Goal: Navigation & Orientation: Find specific page/section

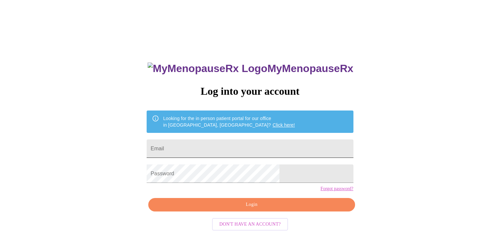
click at [199, 152] on input "Email" at bounding box center [250, 148] width 207 height 18
type input "[EMAIL_ADDRESS][DOMAIN_NAME]"
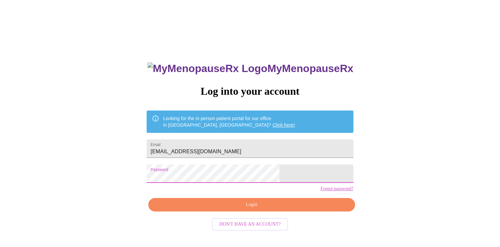
click at [245, 209] on span "Login" at bounding box center [251, 205] width 191 height 8
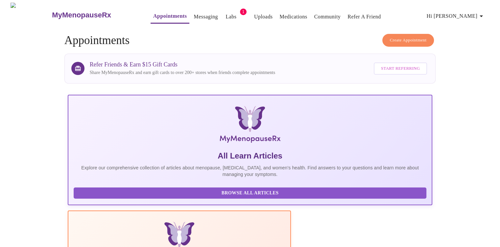
click at [226, 13] on link "Labs" at bounding box center [231, 16] width 11 height 9
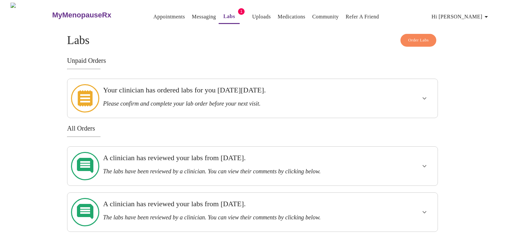
click at [278, 13] on link "Medications" at bounding box center [292, 16] width 28 height 9
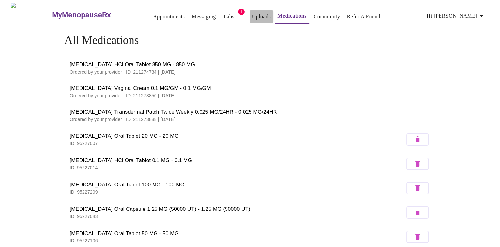
click at [252, 14] on link "Uploads" at bounding box center [261, 16] width 19 height 9
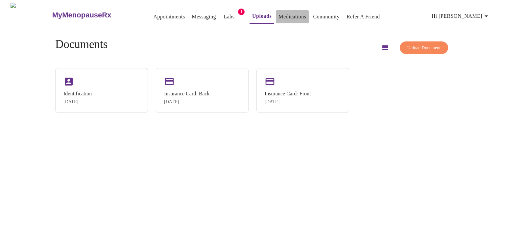
click at [279, 15] on link "Medications" at bounding box center [293, 16] width 28 height 9
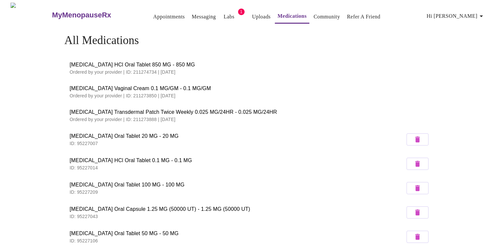
click at [252, 13] on link "Uploads" at bounding box center [261, 16] width 19 height 9
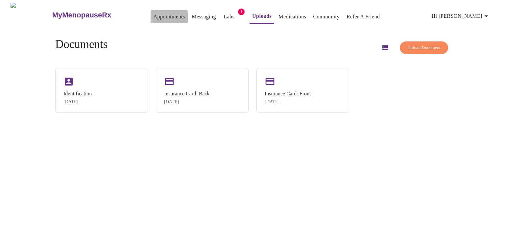
click at [155, 15] on link "Appointments" at bounding box center [169, 16] width 32 height 9
